Goal: Task Accomplishment & Management: Manage account settings

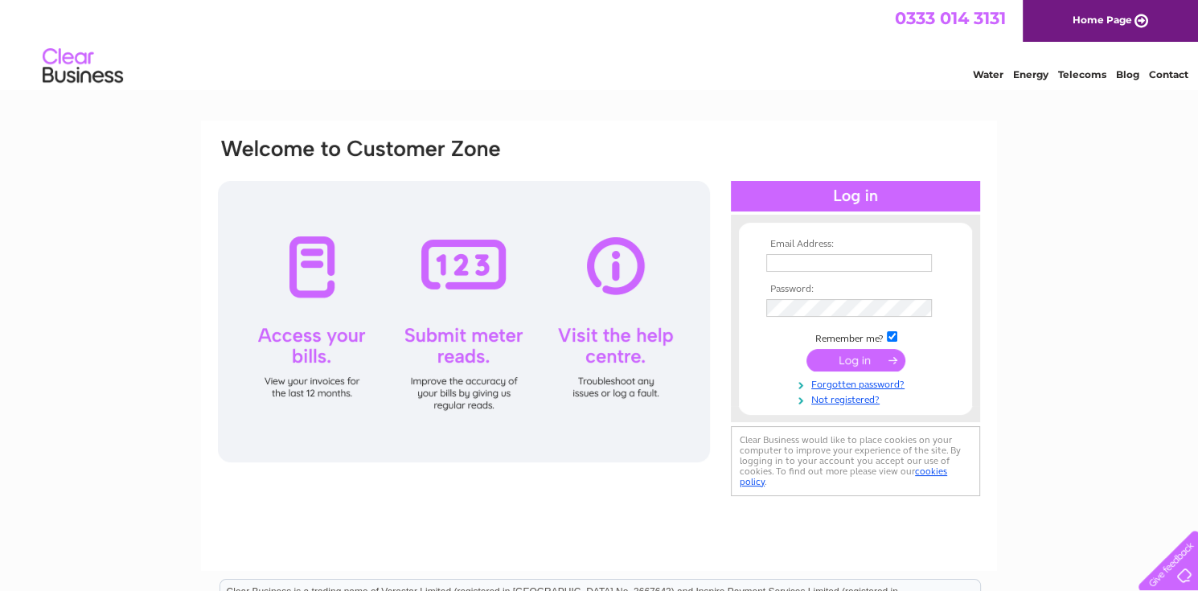
click at [862, 359] on input "submit" at bounding box center [856, 360] width 99 height 23
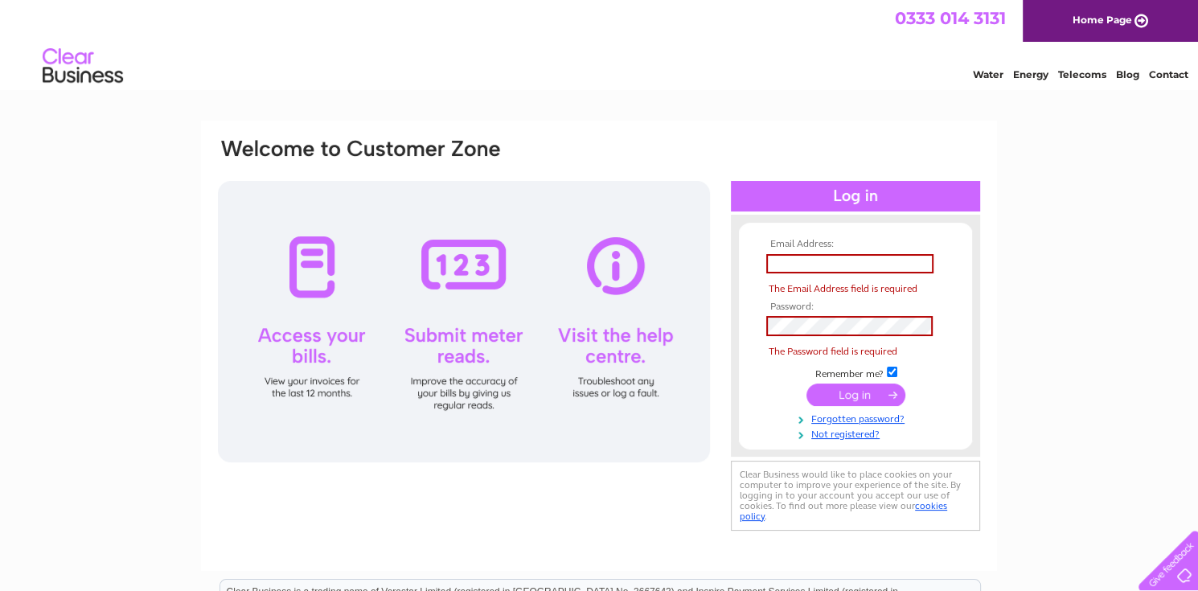
click at [853, 399] on input "submit" at bounding box center [856, 395] width 99 height 23
click at [783, 257] on input "text" at bounding box center [849, 263] width 167 height 19
type input "[PERSON_NAME][EMAIL_ADDRESS][DOMAIN_NAME]"
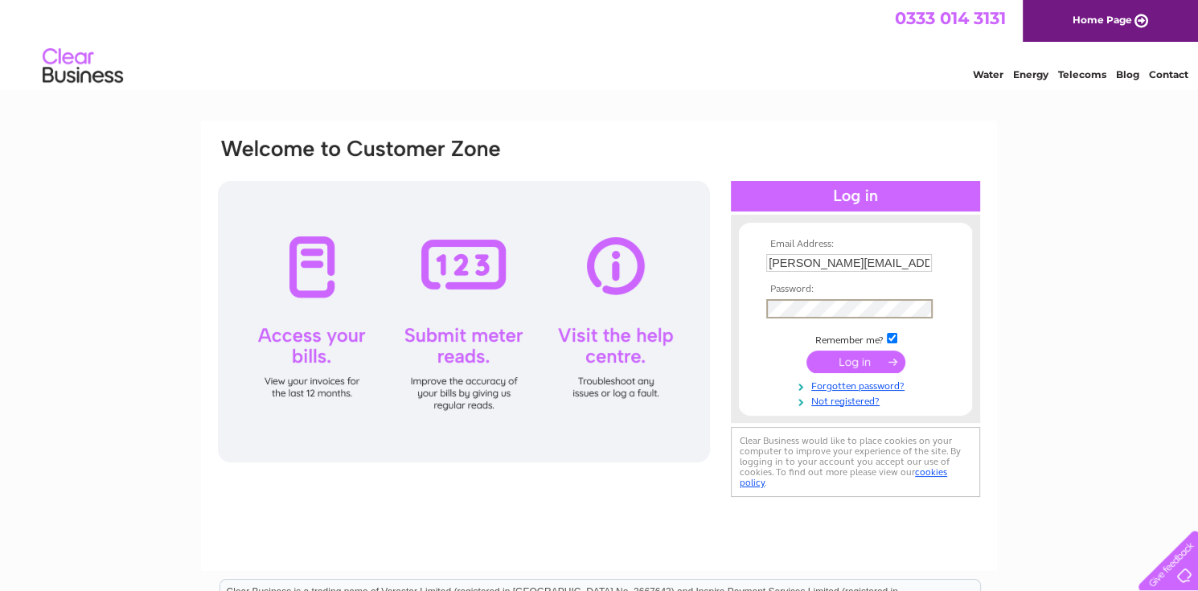
click at [857, 361] on input "submit" at bounding box center [856, 362] width 99 height 23
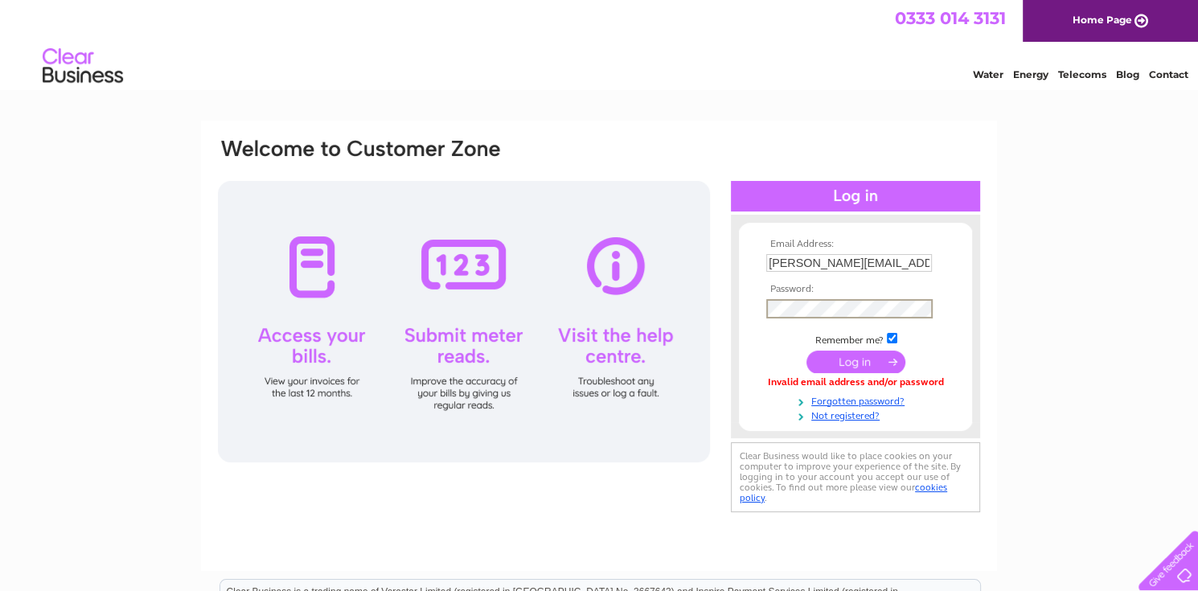
click at [856, 359] on input "submit" at bounding box center [856, 362] width 99 height 23
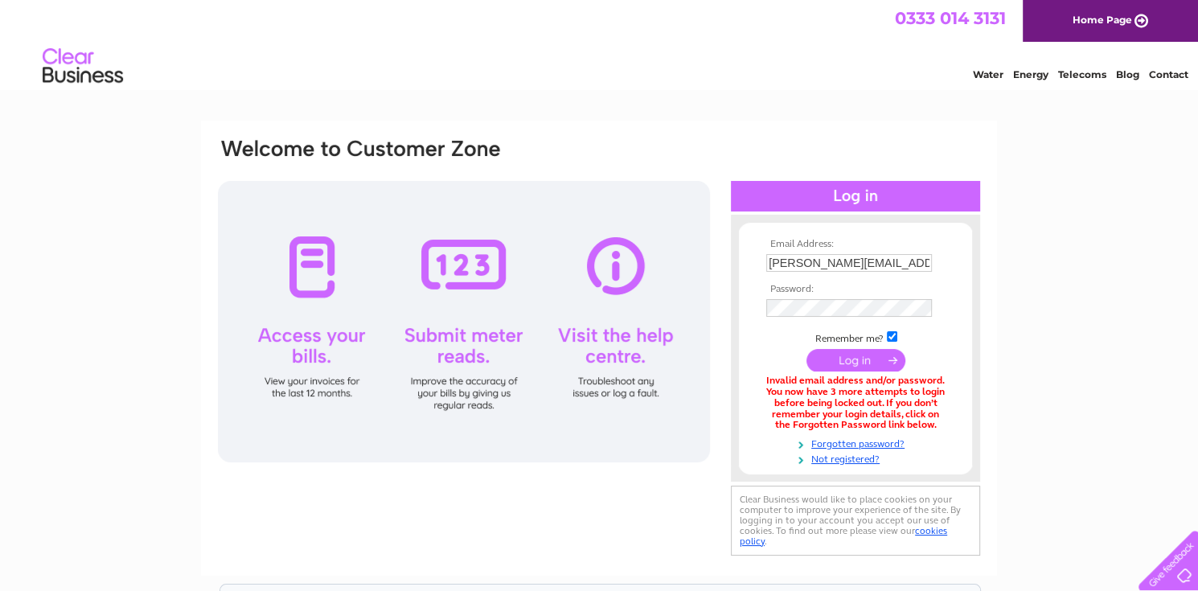
click at [853, 359] on input "submit" at bounding box center [856, 360] width 99 height 23
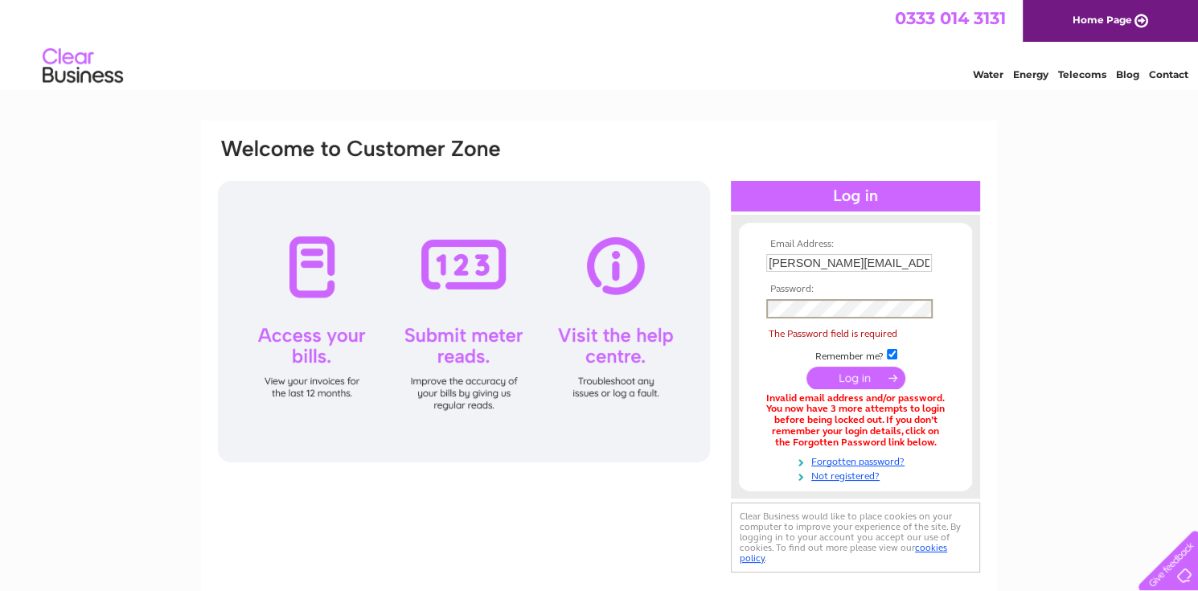
click at [853, 359] on td "Remember me?" at bounding box center [855, 355] width 187 height 16
